Goal: Information Seeking & Learning: Check status

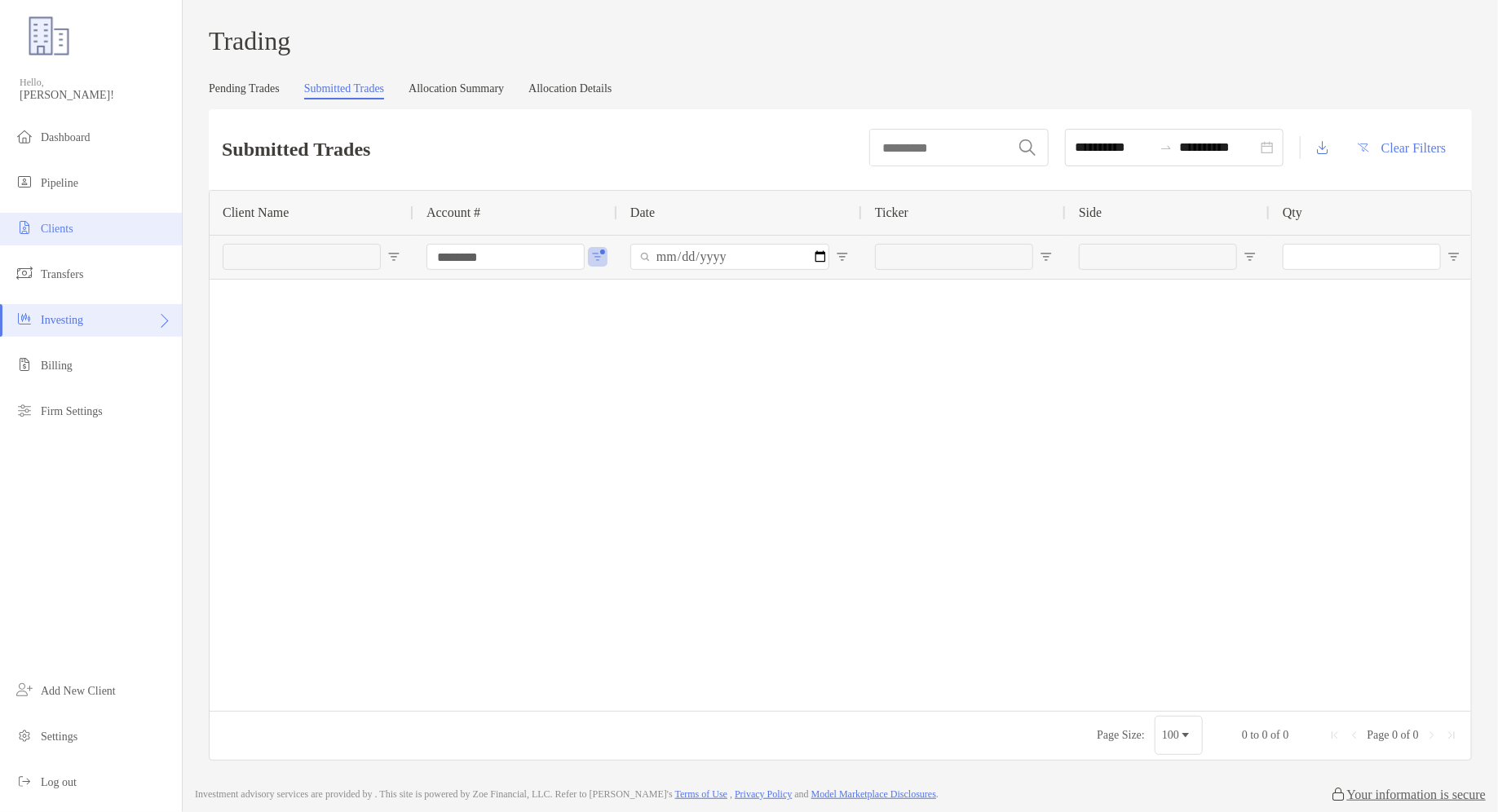
click at [105, 225] on li "Clients" at bounding box center [91, 228] width 182 height 32
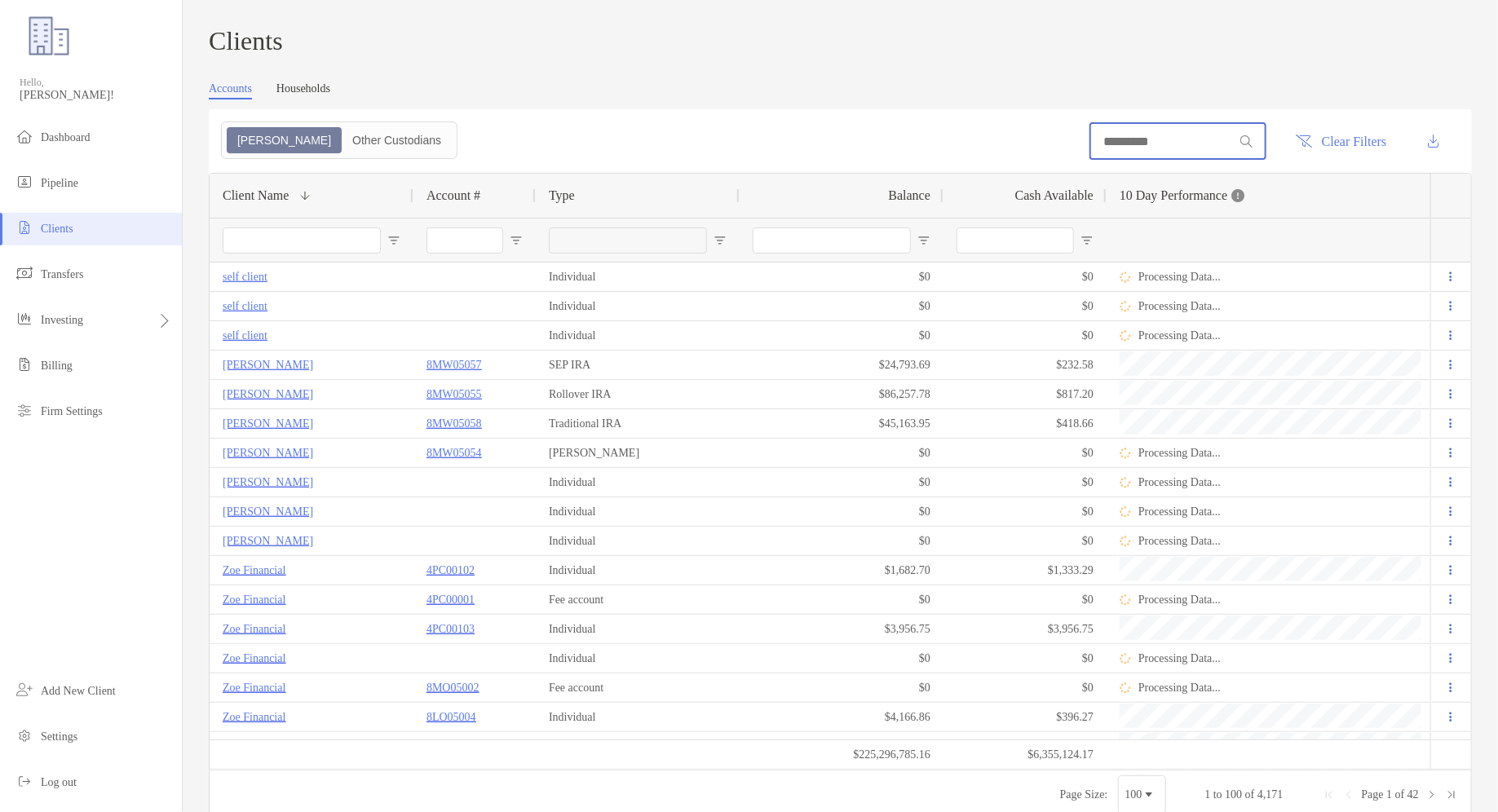
click at [1151, 145] on input at bounding box center [1163, 142] width 143 height 14
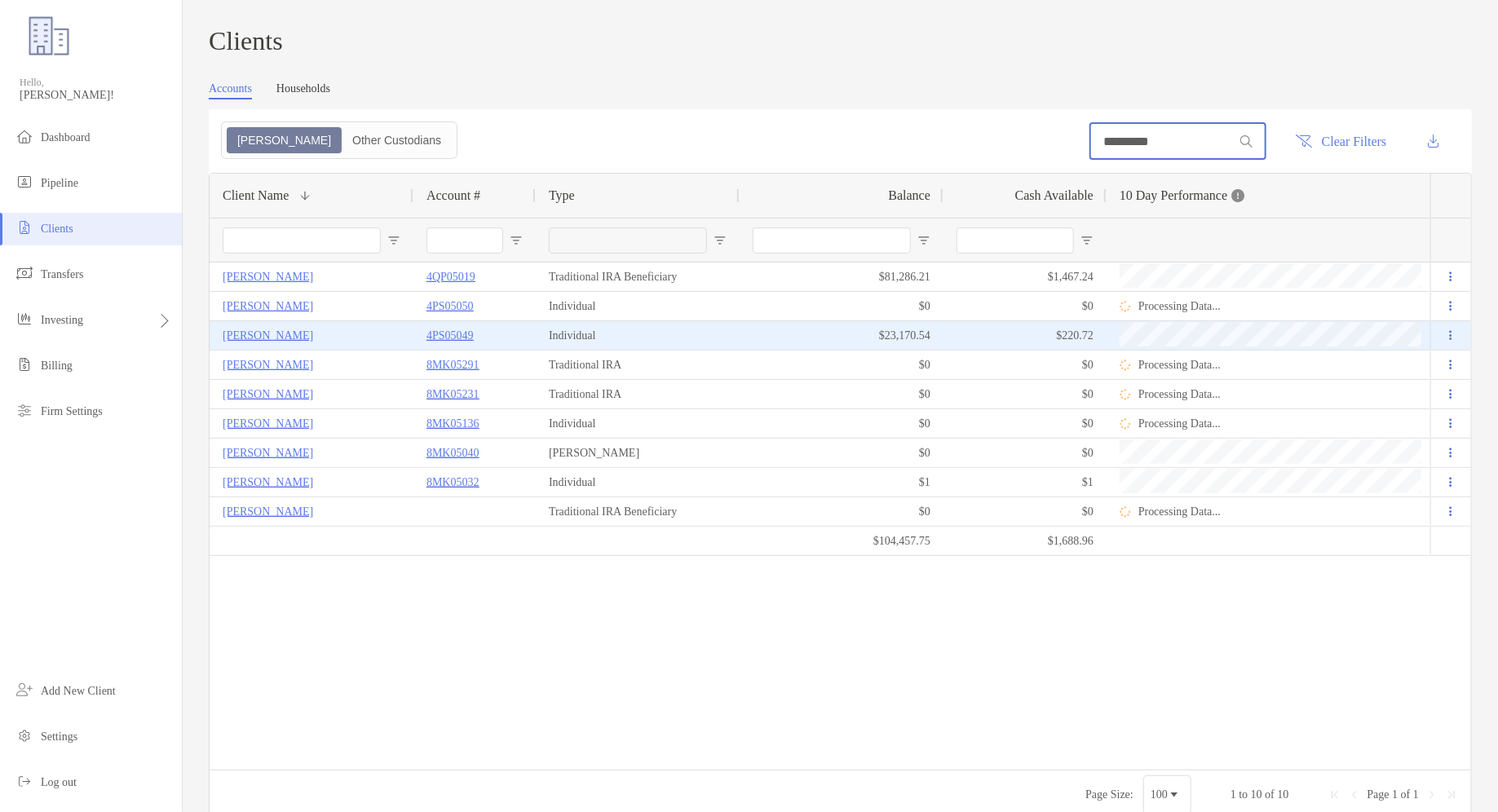
type input "*********"
click at [473, 345] on p "4PS05049" at bounding box center [450, 335] width 47 height 20
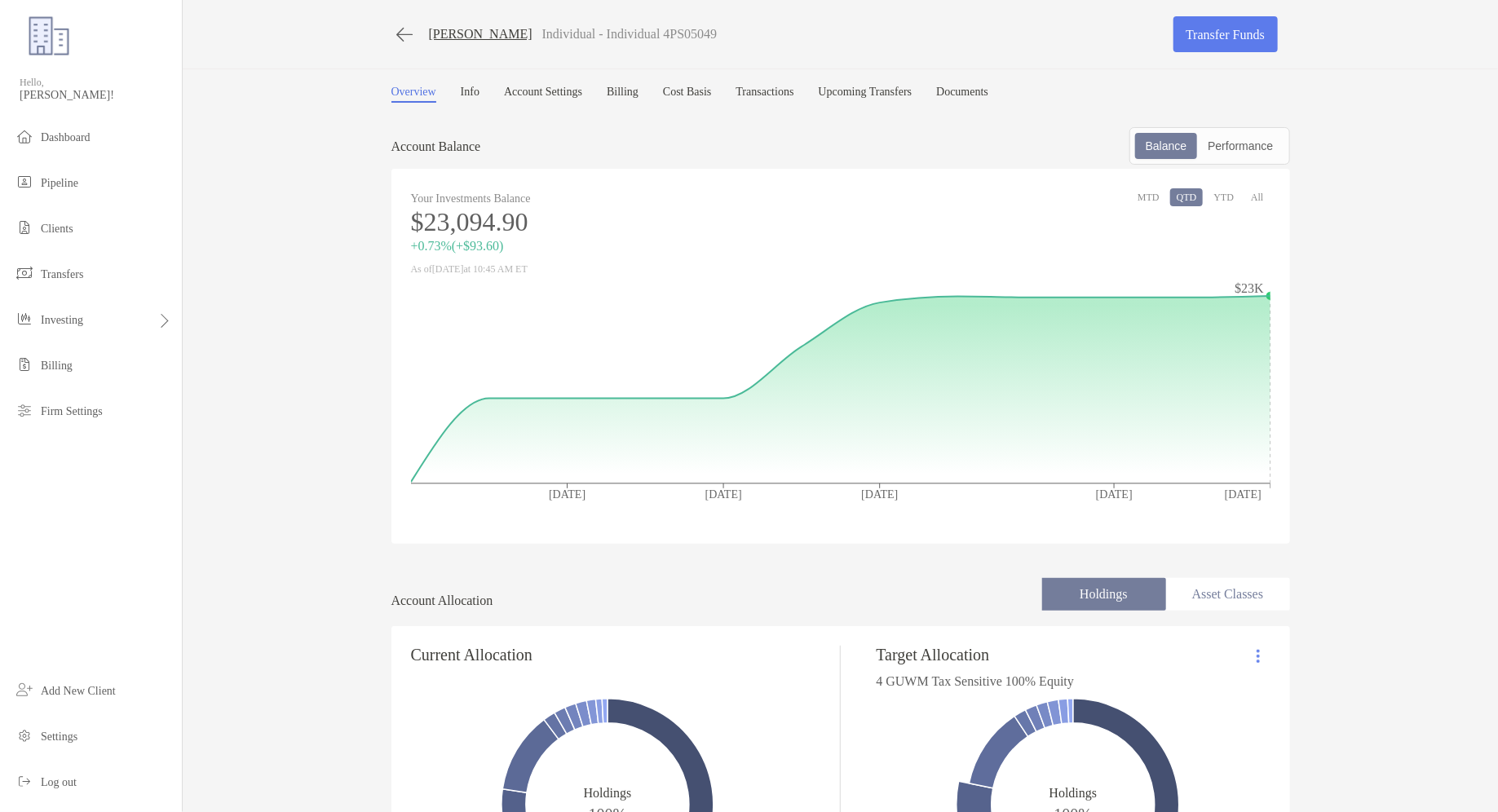
click at [795, 86] on link "Transactions" at bounding box center [765, 95] width 58 height 18
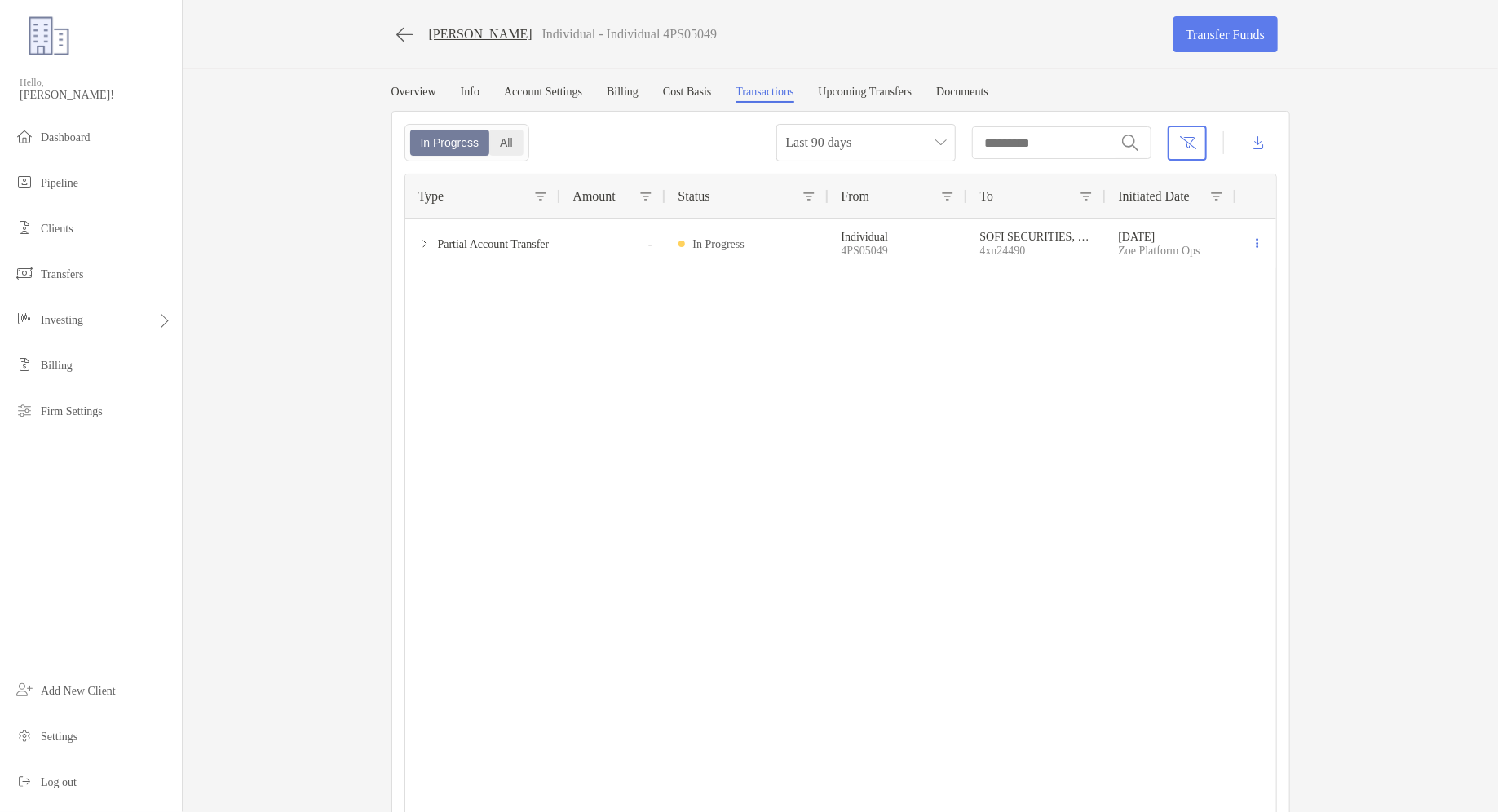
click at [519, 150] on div "All" at bounding box center [507, 142] width 31 height 22
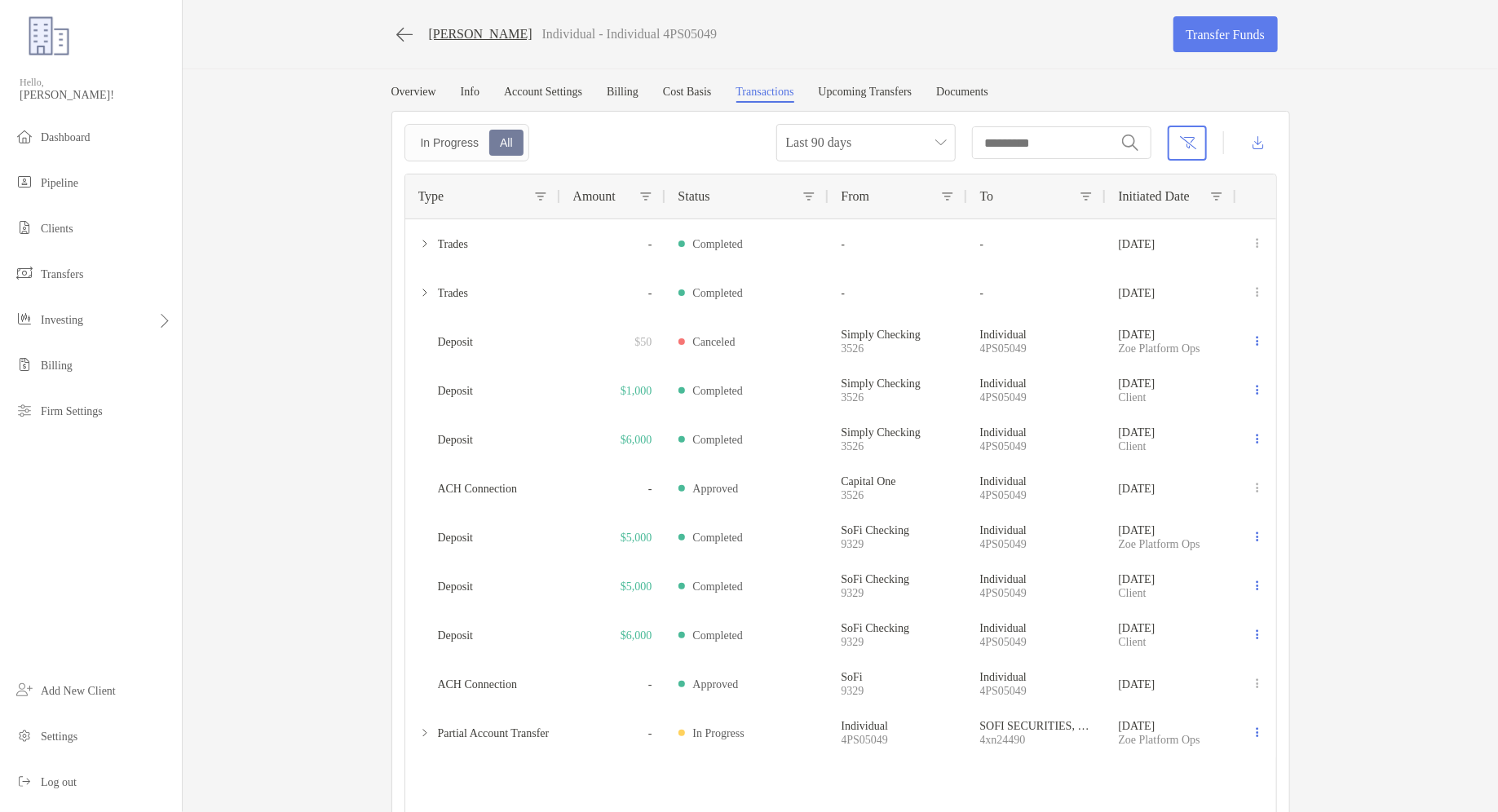
click at [552, 198] on div "Type" at bounding box center [482, 196] width 155 height 44
click at [547, 198] on div "Type" at bounding box center [482, 196] width 155 height 44
click at [543, 198] on span at bounding box center [540, 196] width 13 height 13
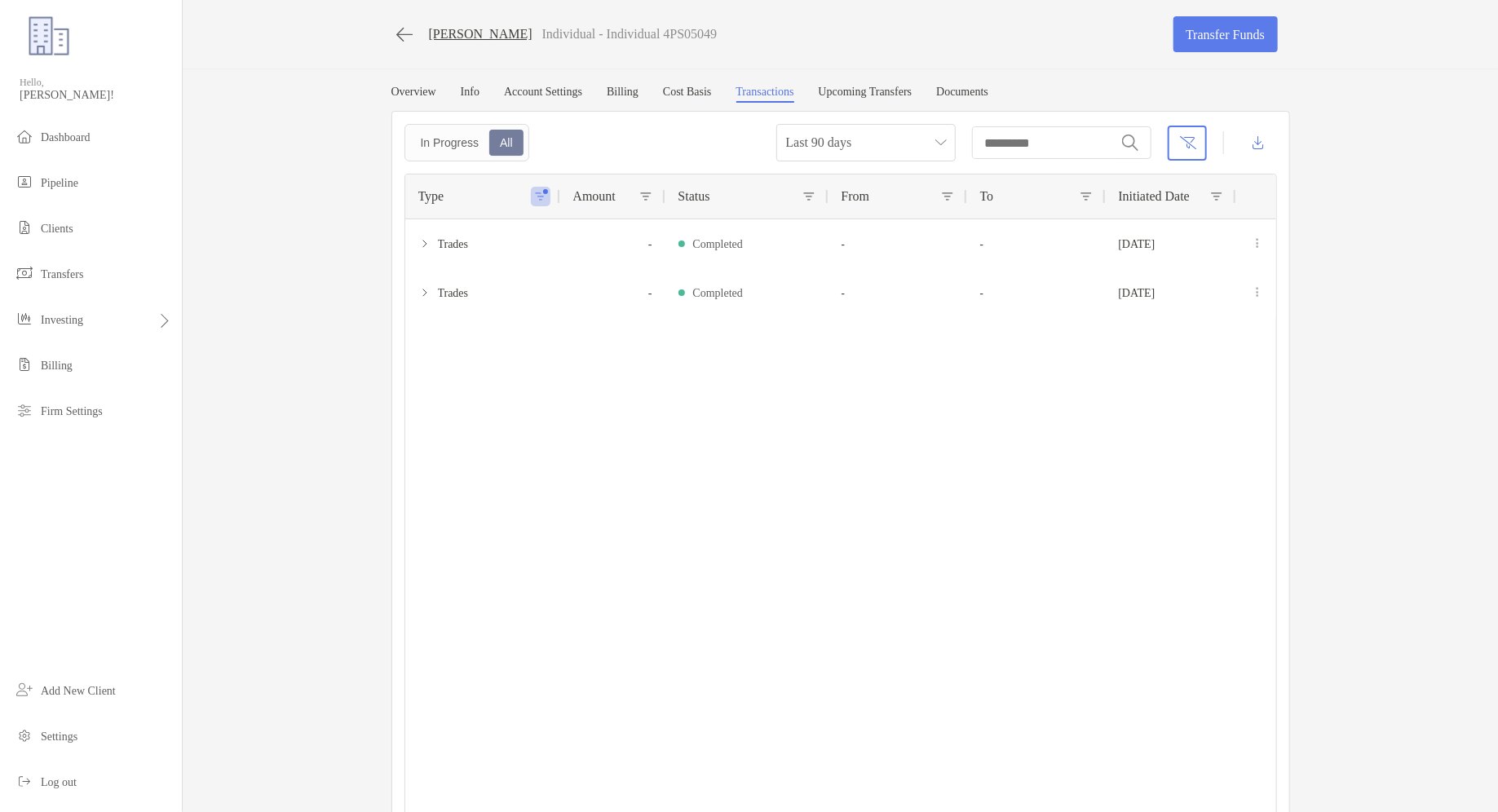
click at [320, 263] on div "[PERSON_NAME] Individual - Individual 4PS05049 Transfer Funds Overview Info Acc…" at bounding box center [840, 418] width 1315 height 835
click at [534, 196] on span at bounding box center [540, 196] width 13 height 13
